Goal: Transaction & Acquisition: Purchase product/service

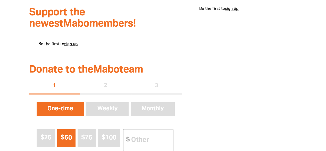
scroll to position [251, 0]
click at [164, 92] on div "1 2 3" at bounding box center [105, 85] width 153 height 16
click at [160, 89] on div "1 2 3" at bounding box center [105, 85] width 153 height 16
click at [109, 86] on div "1 2 3" at bounding box center [105, 85] width 153 height 16
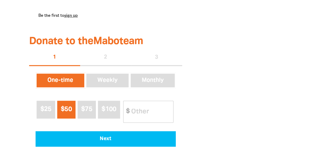
scroll to position [279, 0]
click at [145, 112] on input "Other Amount" at bounding box center [150, 111] width 46 height 21
click at [167, 111] on input "Other Amount" at bounding box center [150, 111] width 46 height 21
click at [113, 116] on button "$100" at bounding box center [109, 109] width 22 height 18
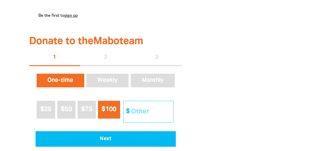
click at [152, 108] on input "Other Amount" at bounding box center [150, 111] width 46 height 21
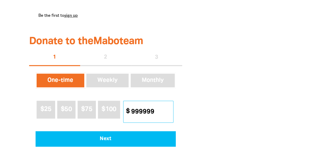
type input "9999999"
click at [152, 108] on input "9999999" at bounding box center [150, 111] width 46 height 21
click at [141, 115] on input "9999999" at bounding box center [150, 111] width 46 height 21
click at [148, 114] on input "9999999" at bounding box center [150, 111] width 46 height 21
click at [136, 113] on input "9999999" at bounding box center [150, 111] width 46 height 21
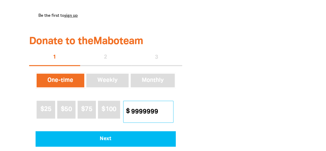
click at [135, 113] on input "9999999" at bounding box center [150, 111] width 46 height 21
click at [134, 113] on input "9999999" at bounding box center [150, 111] width 46 height 21
click at [140, 114] on input "9999999" at bounding box center [150, 111] width 46 height 21
click at [146, 116] on input "9999999" at bounding box center [150, 111] width 46 height 21
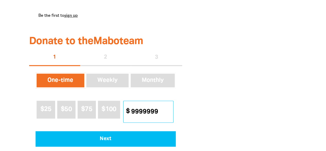
click at [146, 116] on input "9999999" at bounding box center [150, 111] width 46 height 21
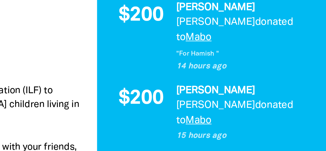
scroll to position [104, 0]
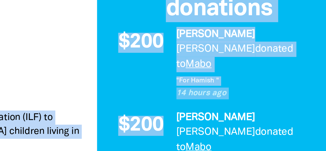
drag, startPoint x: 218, startPoint y: 73, endPoint x: 182, endPoint y: 73, distance: 36.3
click at [203, 82] on span "$200" at bounding box center [209, 86] width 20 height 9
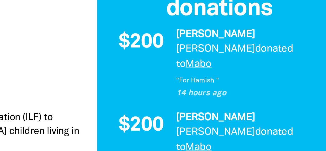
click at [206, 82] on span "$200" at bounding box center [209, 86] width 20 height 9
click at [220, 79] on div "$200" at bounding box center [209, 92] width 26 height 26
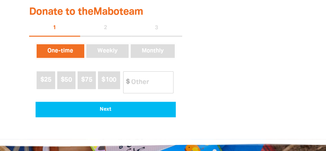
scroll to position [318, 0]
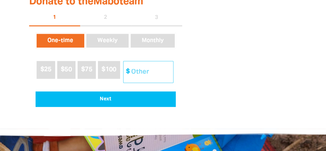
click at [130, 75] on input "Other Amount" at bounding box center [150, 71] width 46 height 21
type input "999999999999999999"
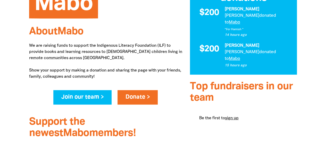
scroll to position [142, 0]
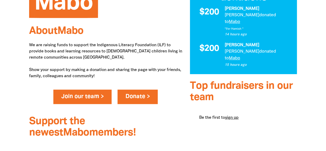
click at [107, 94] on link "Join our team >" at bounding box center [82, 96] width 58 height 14
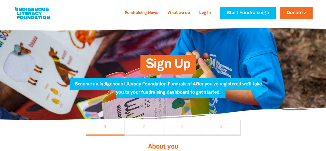
select select "AU"
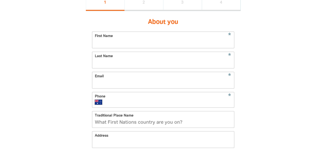
scroll to position [125, 0]
click at [131, 47] on input "First Name" at bounding box center [163, 39] width 142 height 16
